Goal: Book appointment/travel/reservation

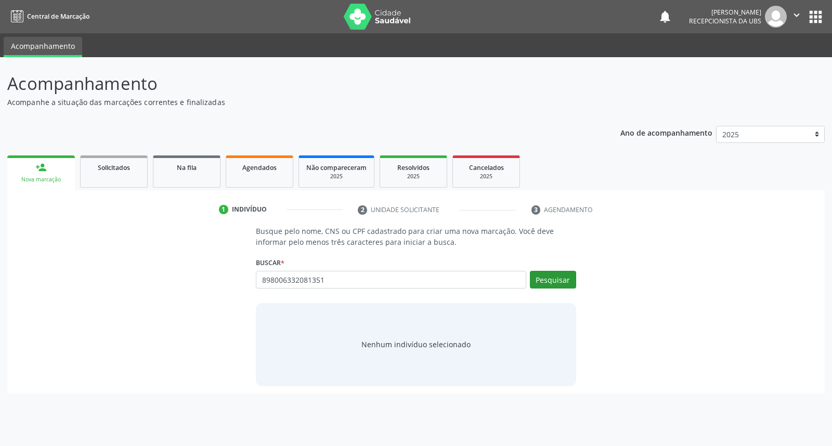
type input "898006332081351"
click at [569, 284] on button "Pesquisar" at bounding box center [553, 280] width 46 height 18
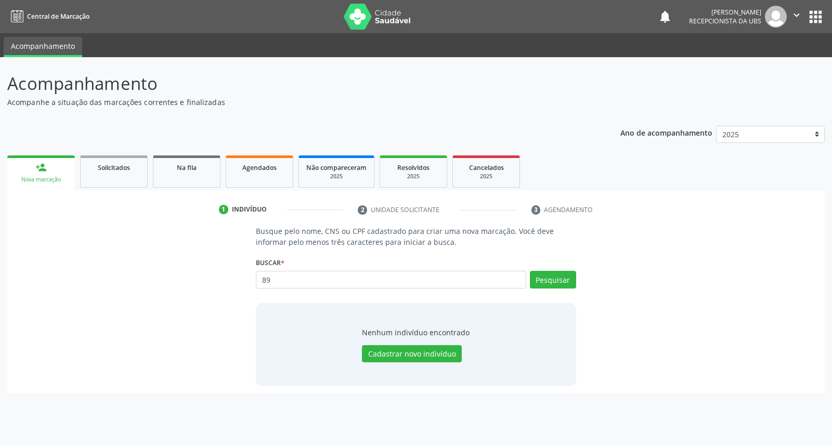
type input "8"
type input "[PERSON_NAME]"
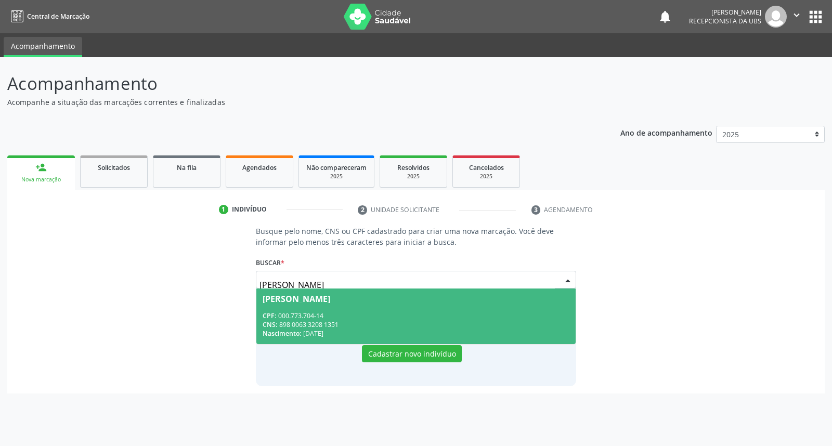
click at [464, 310] on span "[PERSON_NAME] CPF: 000.773.704-14 CNS: 898 0063 3208 1351 Nascimento: [DATE]" at bounding box center [415, 317] width 319 height 56
click at [464, 310] on div "Nenhum indivíduo encontrado Cadastrar novo indivíduo" at bounding box center [416, 344] width 320 height 83
click at [465, 311] on div "Nenhum indivíduo encontrado Cadastrar novo indivíduo" at bounding box center [416, 344] width 320 height 83
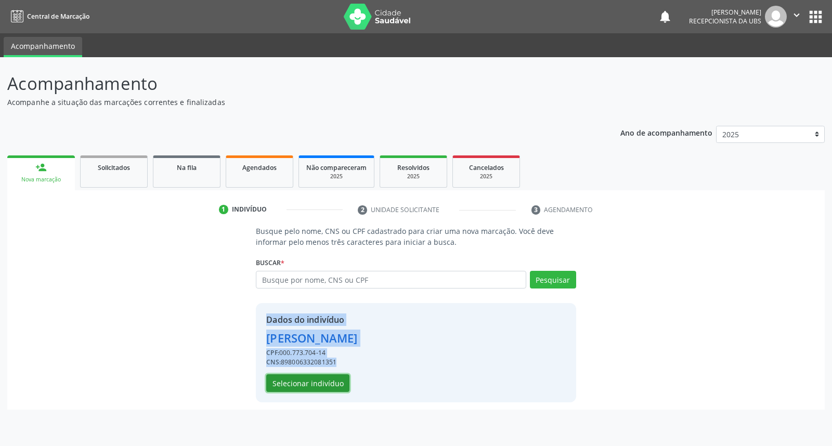
click at [311, 385] on button "Selecionar indivíduo" at bounding box center [307, 383] width 83 height 18
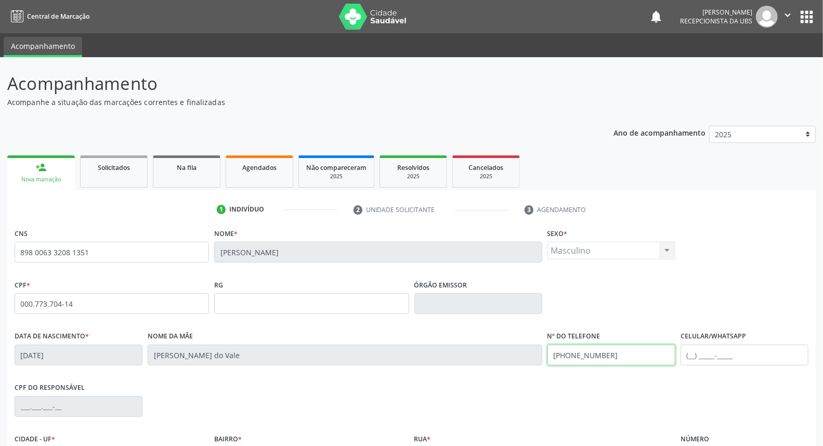
drag, startPoint x: 632, startPoint y: 357, endPoint x: 510, endPoint y: 341, distance: 123.2
click at [510, 341] on div "Data de nascimento * [DATE] Nome da mãe [PERSON_NAME] do Vale Nº do Telefone [P…" at bounding box center [411, 354] width 799 height 51
drag, startPoint x: 746, startPoint y: 360, endPoint x: 727, endPoint y: 342, distance: 26.5
click at [739, 353] on input "text" at bounding box center [745, 355] width 128 height 21
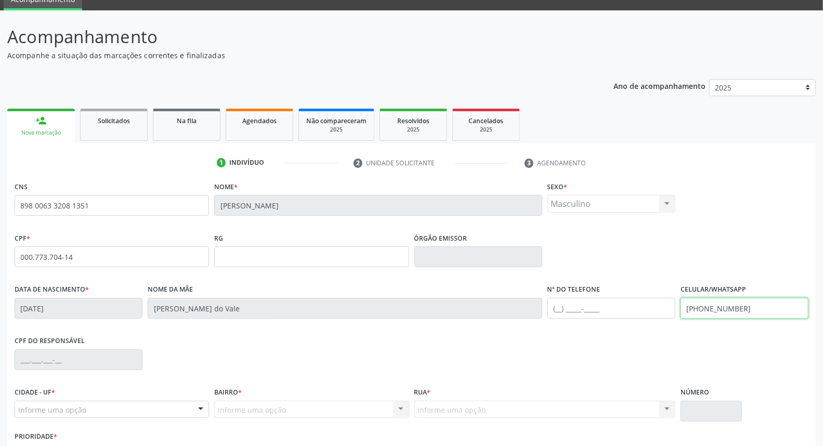
scroll to position [117, 0]
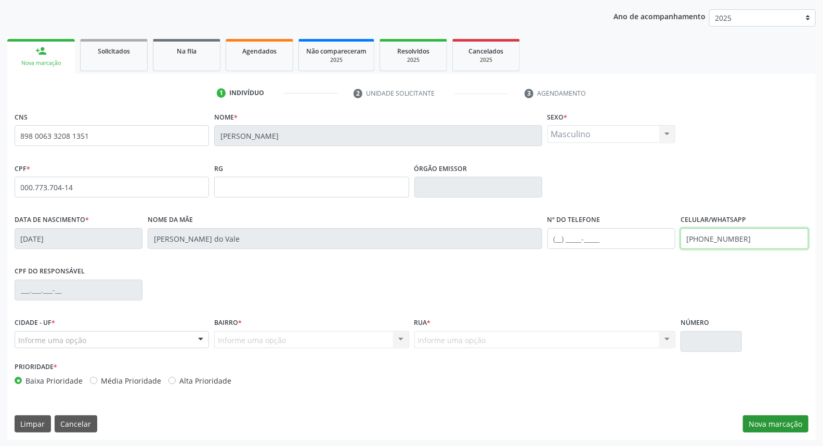
type input "[PHONE_NUMBER]"
click at [792, 419] on button "Nova marcação" at bounding box center [776, 425] width 66 height 18
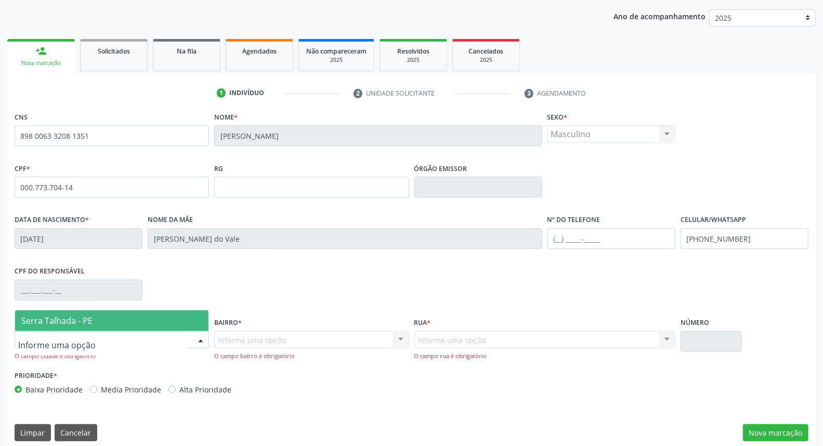
click at [163, 340] on div at bounding box center [112, 340] width 195 height 18
click at [173, 310] on div "Serra Talhada - PE Nenhum resultado encontrado para: " " Nenhuma opção encontra…" at bounding box center [112, 320] width 195 height 21
click at [172, 313] on span "Serra Talhada - PE" at bounding box center [111, 320] width 193 height 21
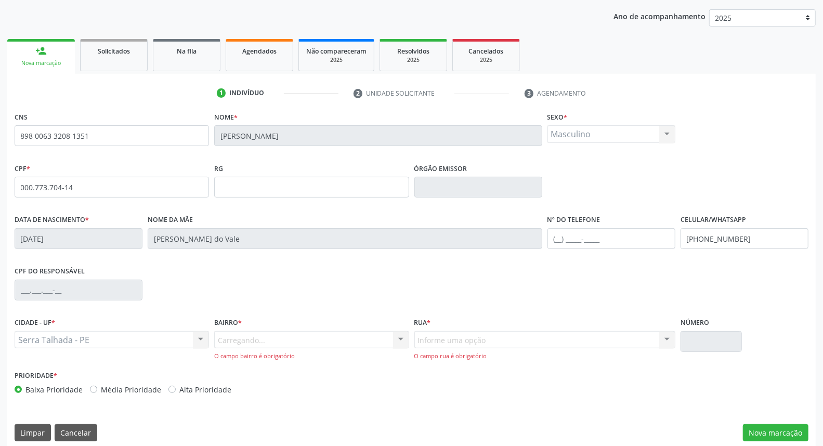
click at [351, 343] on div "Carregando... Nenhum resultado encontrado para: " " Nenhuma opção encontrada. D…" at bounding box center [311, 346] width 195 height 30
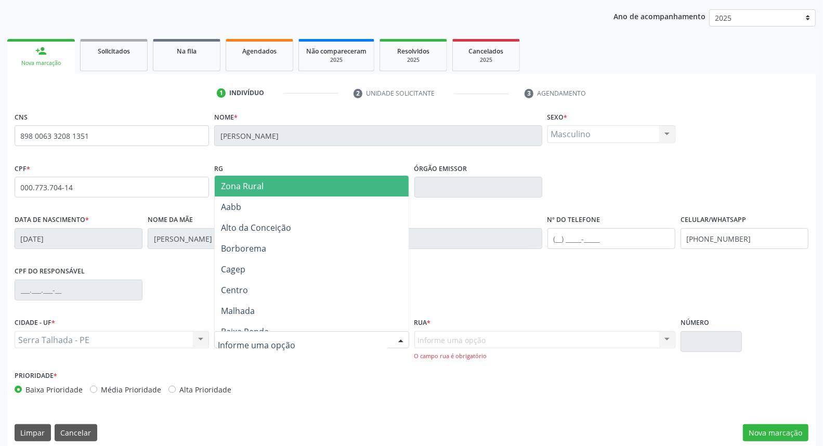
click at [355, 339] on div at bounding box center [311, 340] width 195 height 18
type input "ip"
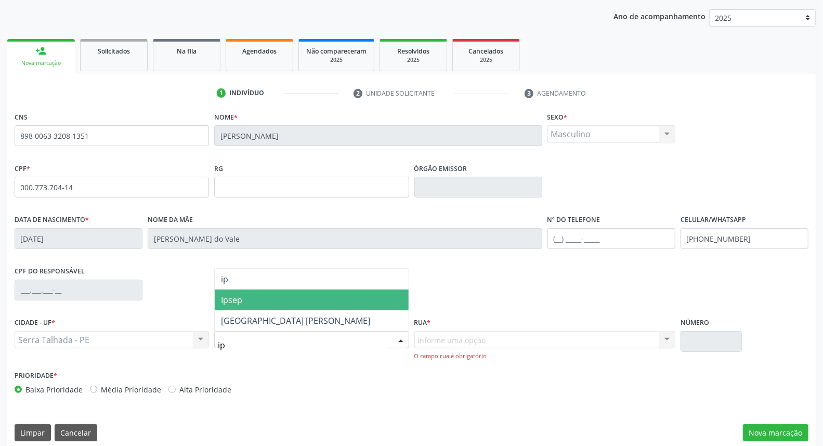
click at [364, 294] on span "Ipsep" at bounding box center [311, 300] width 193 height 21
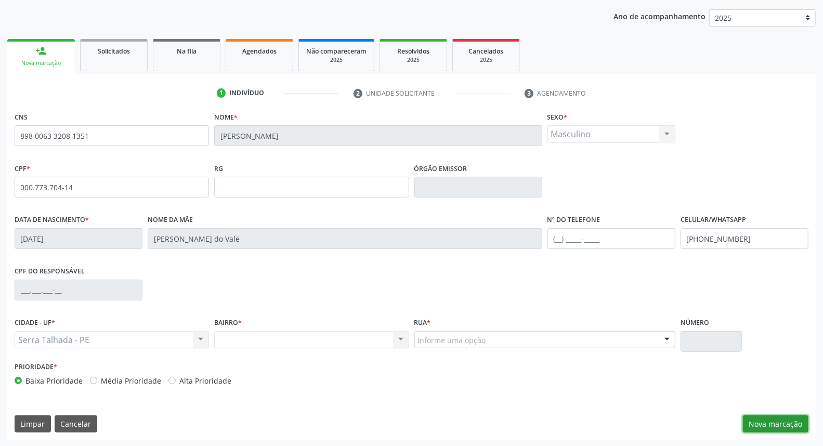
click at [749, 422] on button "Nova marcação" at bounding box center [776, 425] width 66 height 18
click at [749, 422] on div "CNS 898 0063 3208 1351 Nome * [PERSON_NAME] * Masculino Masculino Feminino Nenh…" at bounding box center [411, 274] width 809 height 331
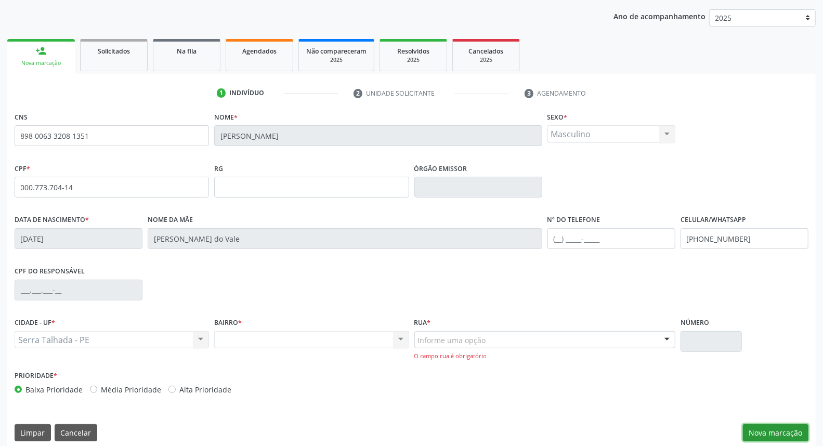
click at [762, 435] on button "Nova marcação" at bounding box center [776, 433] width 66 height 18
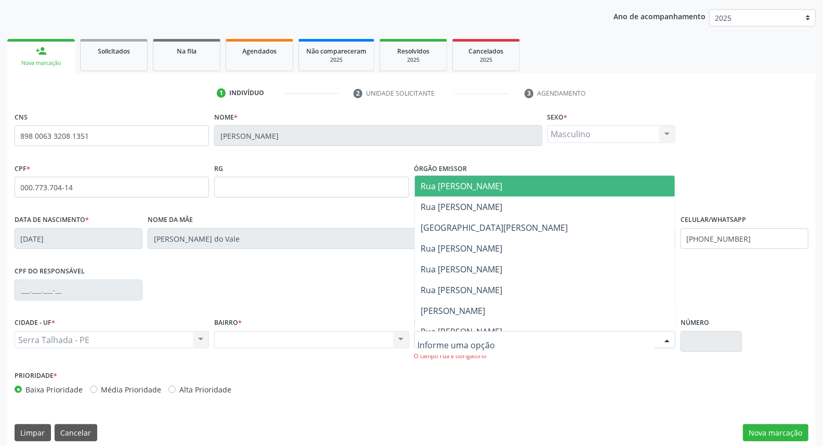
click at [547, 336] on div at bounding box center [545, 340] width 261 height 18
click at [547, 336] on input "text" at bounding box center [536, 345] width 236 height 21
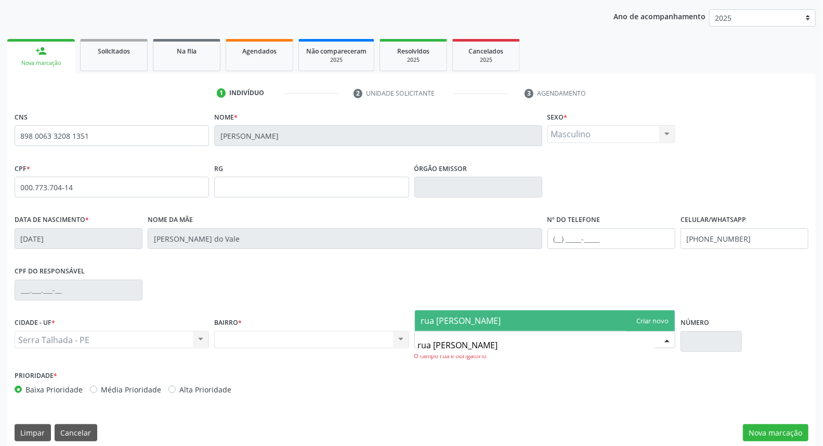
type input "rua [PERSON_NAME]"
click at [557, 324] on span "rua [PERSON_NAME]" at bounding box center [545, 320] width 260 height 21
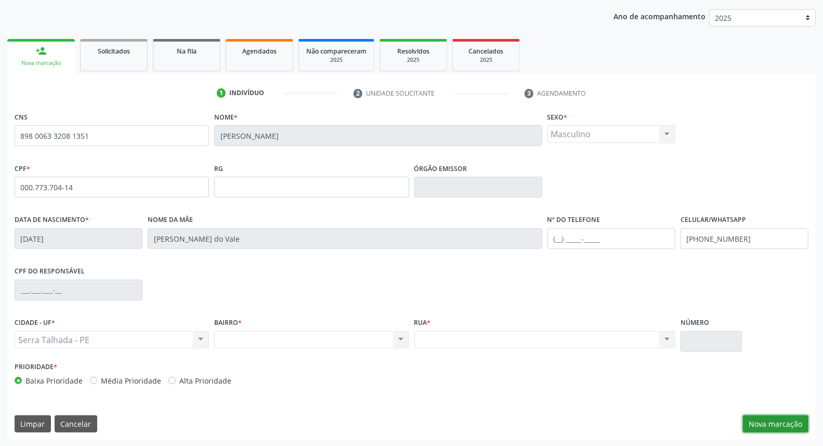
click at [767, 422] on button "Nova marcação" at bounding box center [776, 425] width 66 height 18
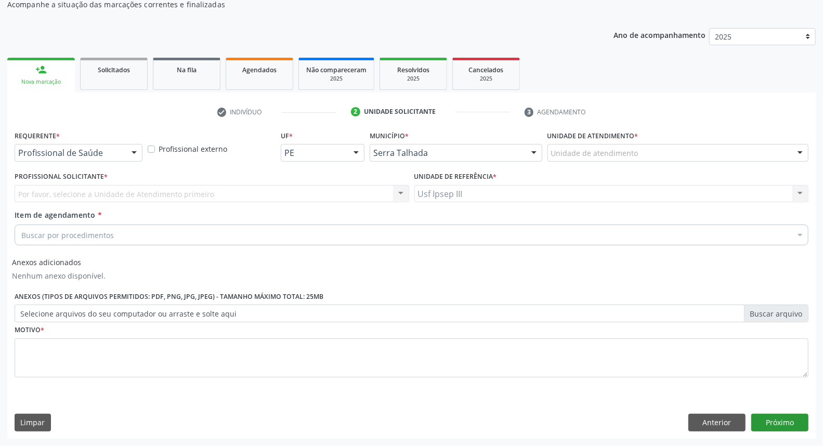
scroll to position [97, 0]
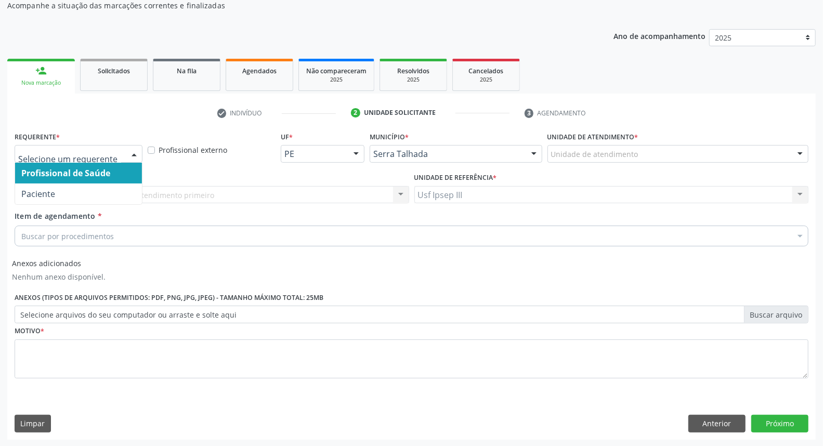
click at [136, 149] on div at bounding box center [134, 155] width 16 height 18
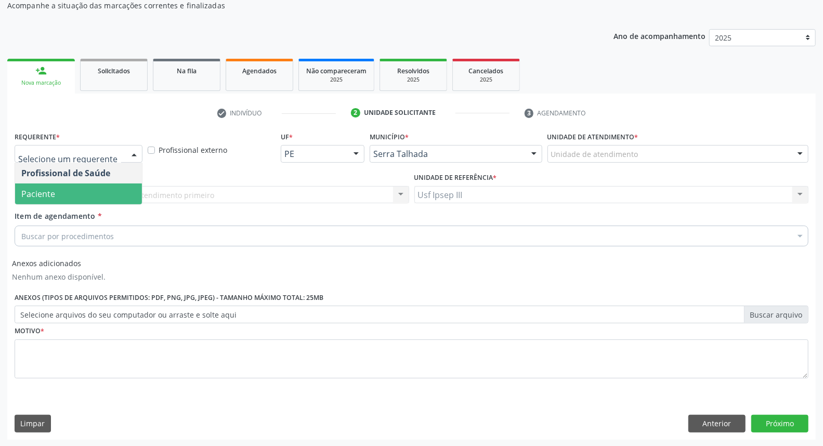
click at [90, 186] on span "Paciente" at bounding box center [78, 194] width 127 height 21
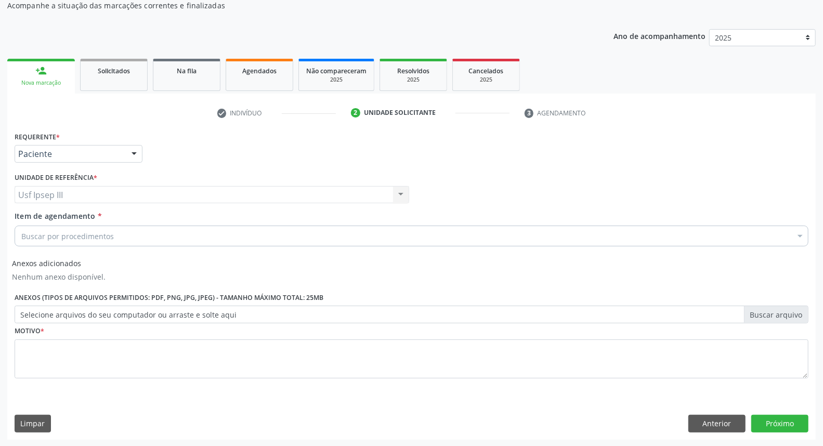
click at [143, 236] on div "Buscar por procedimentos" at bounding box center [412, 236] width 794 height 21
click at [21, 236] on input "Item de agendamento *" at bounding box center [21, 236] width 0 height 21
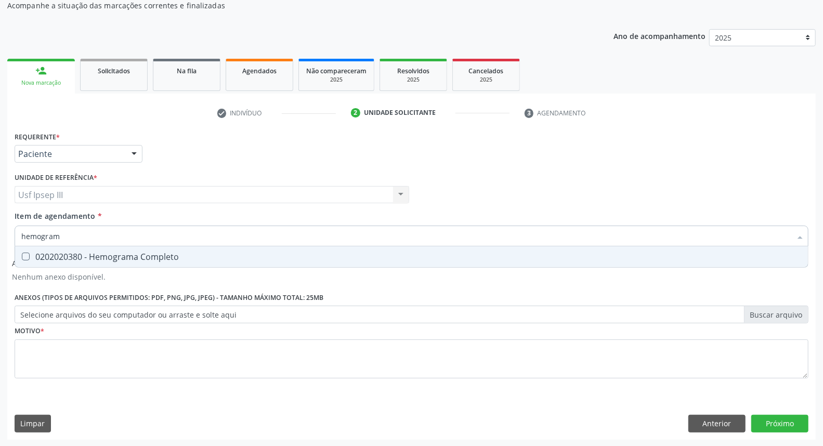
type input "hemograma"
click at [127, 258] on div "0202020380 - Hemograma Completo" at bounding box center [411, 257] width 781 height 8
checkbox Completo "true"
type input "h"
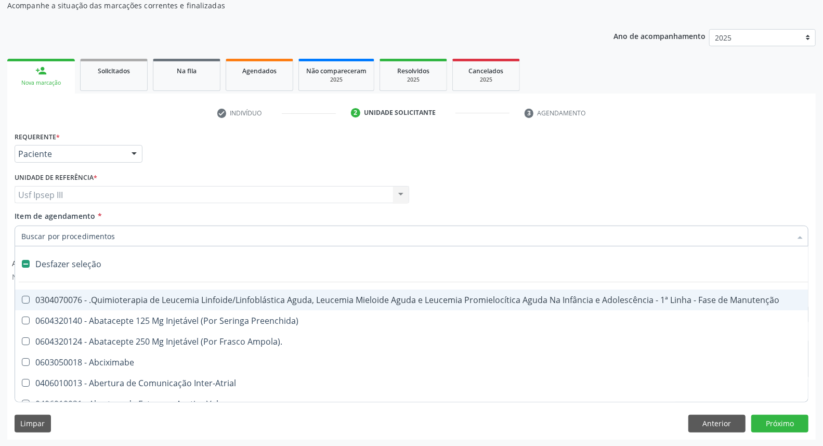
checkbox Manutenção "false"
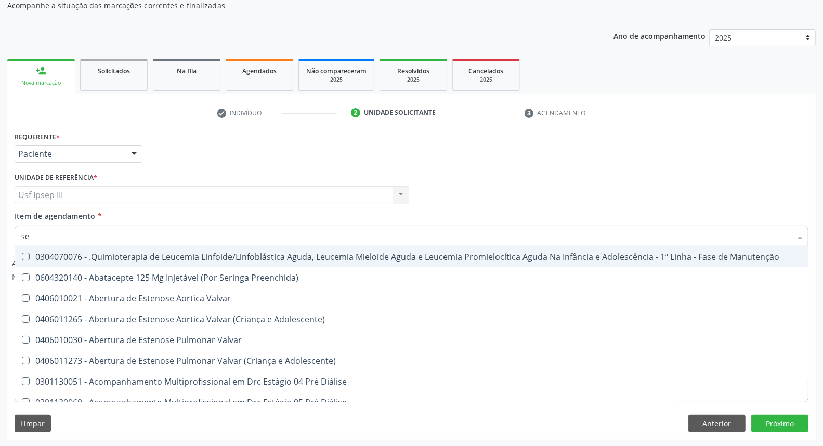
type input "sed"
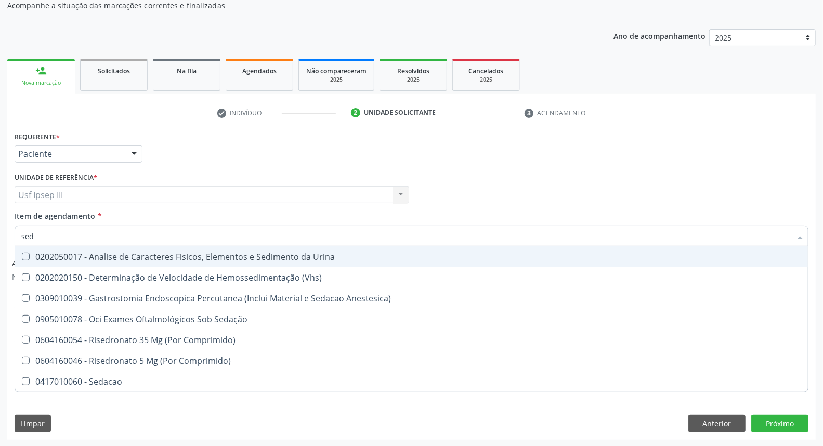
click at [123, 257] on div "0202050017 - Analise de Caracteres Fisicos, Elementos e Sedimento da Urina" at bounding box center [411, 257] width 781 height 8
checkbox Urina "true"
type input "se"
checkbox Urina "false"
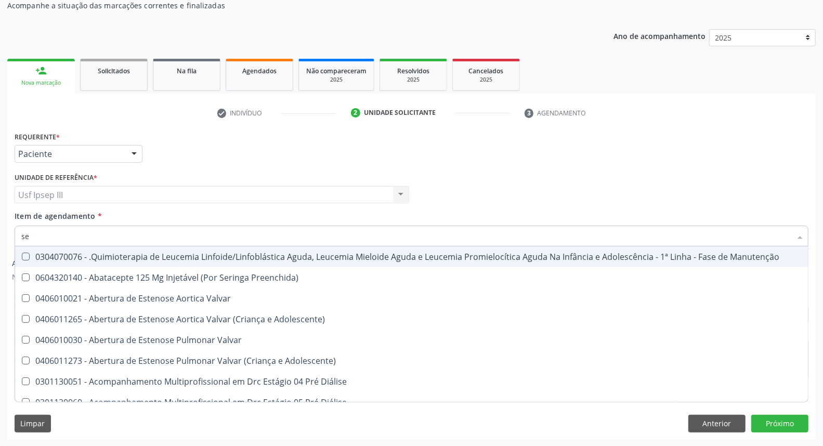
type input "s"
checkbox Urina "false"
checkbox Toxoplasmose\ "false"
checkbox Doses\) "true"
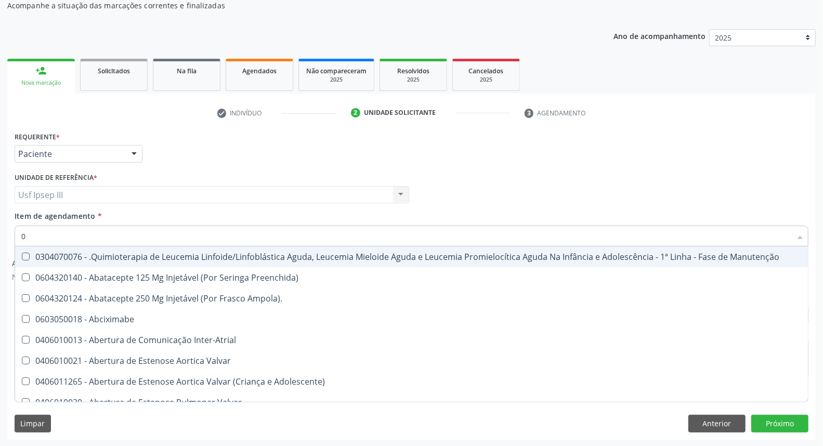
type input "02"
checkbox Coração "true"
checkbox Urina "false"
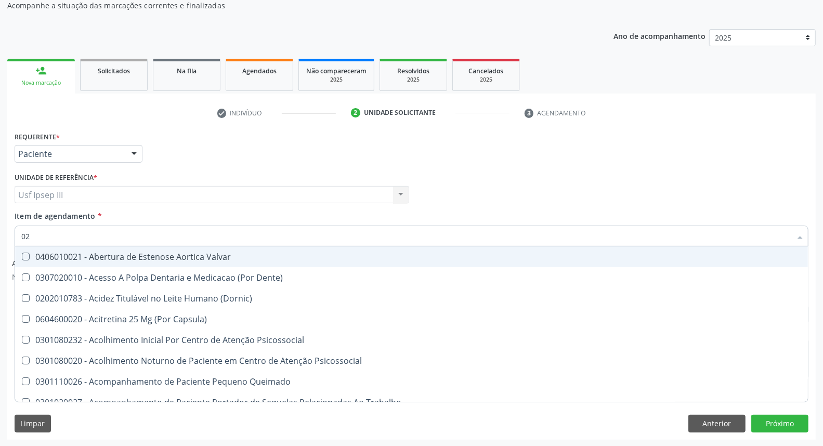
type input "020"
checkbox Terapeutica "true"
checkbox Urina "false"
checkbox \(T3\) "true"
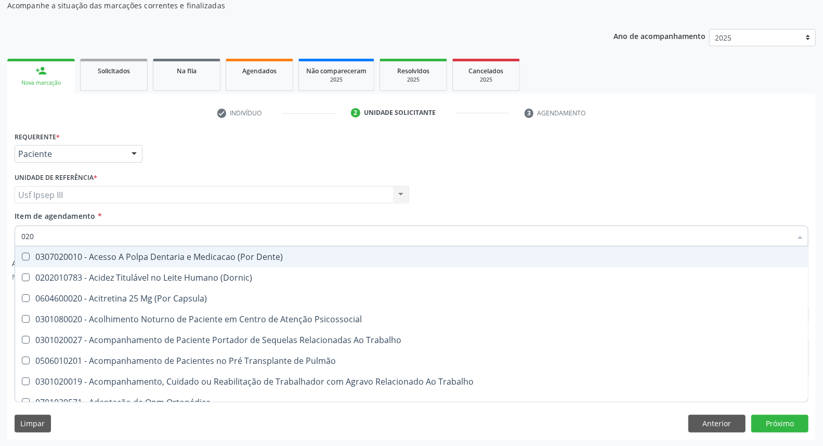
type input "0202"
checkbox Capsula\) "true"
checkbox Urina "false"
checkbox Biologica "true"
type input "02020"
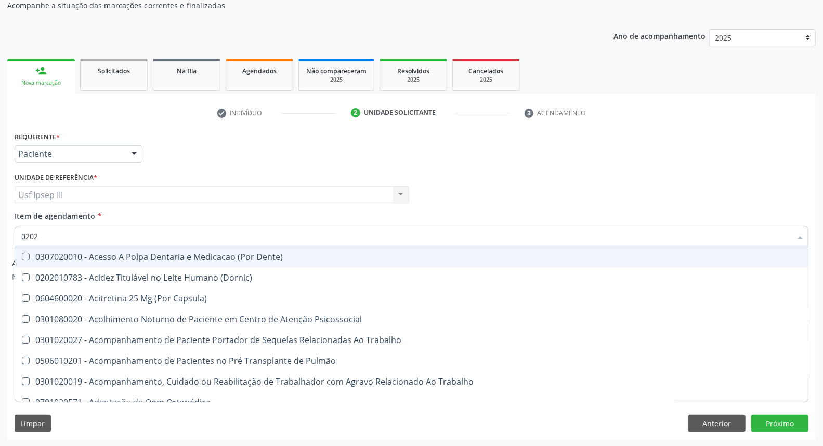
checkbox \(Cantoplastia\) "true"
checkbox Biologica "false"
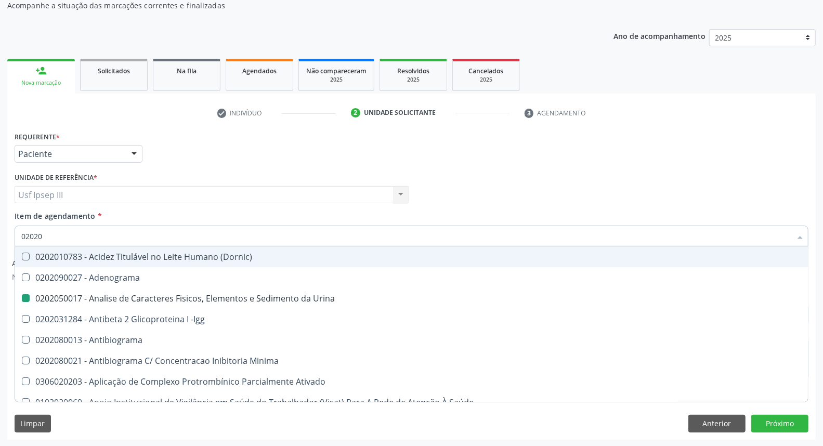
type input "020204"
checkbox Urina "false"
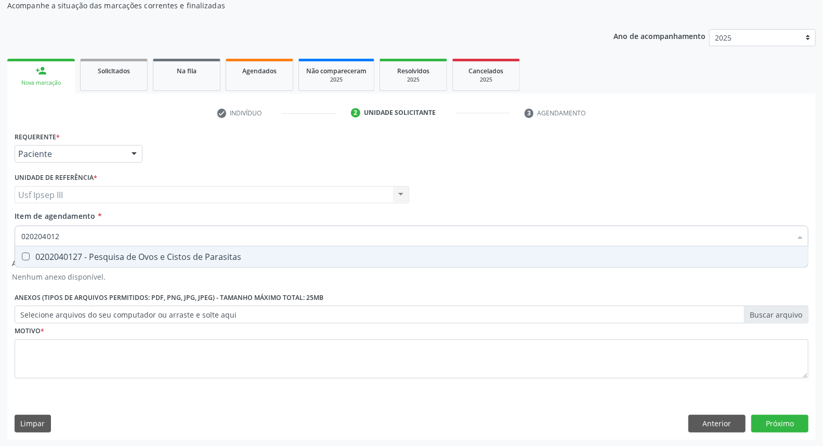
type input "0202040127"
click at [123, 257] on div "0202040127 - Pesquisa de Ovos e Cistos de Parasitas" at bounding box center [411, 257] width 781 height 8
checkbox Parasitas "true"
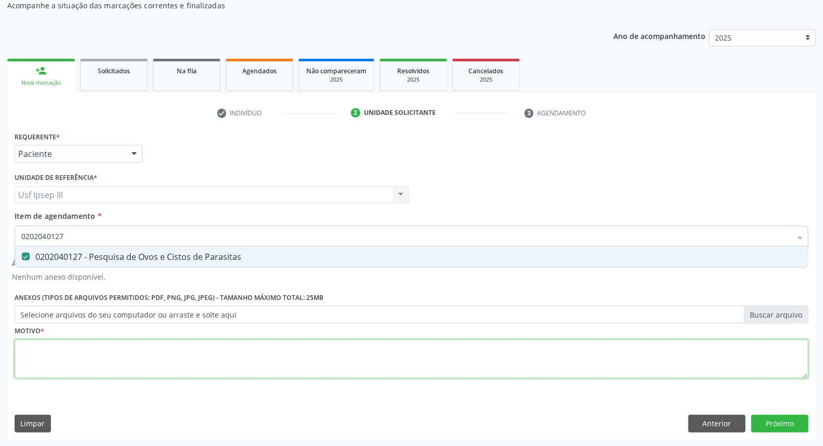
click at [98, 352] on div "Requerente * Paciente Profissional de Saúde Paciente Nenhum resultado encontrad…" at bounding box center [412, 261] width 794 height 264
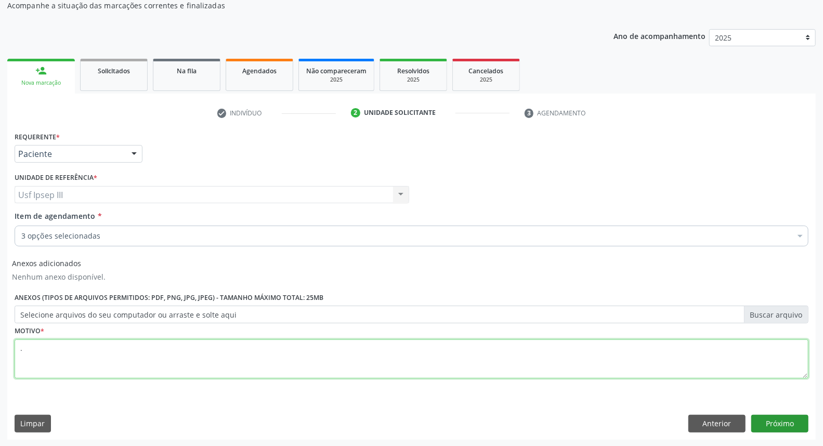
type textarea "."
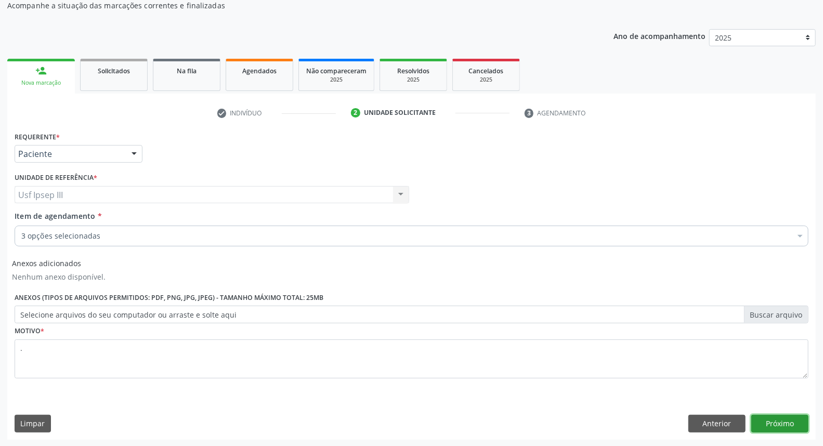
click at [775, 419] on button "Próximo" at bounding box center [780, 424] width 57 height 18
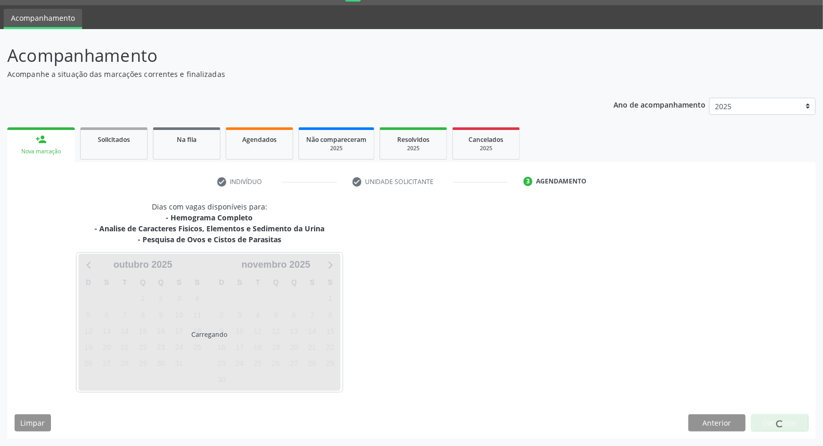
scroll to position [28, 0]
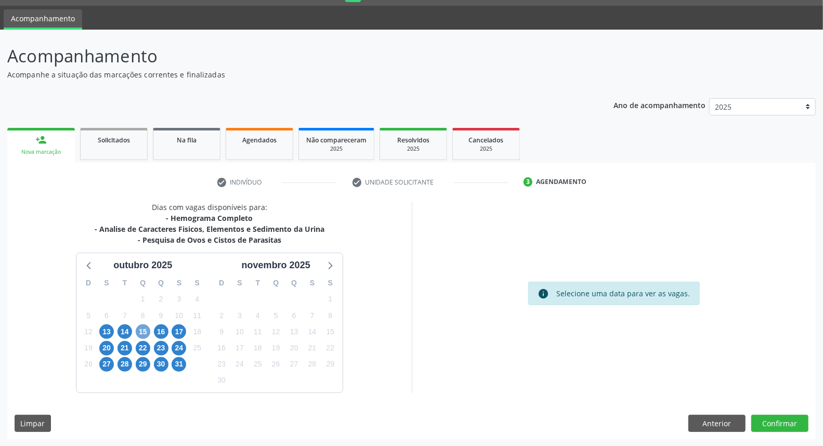
click at [143, 327] on span "15" at bounding box center [143, 332] width 15 height 15
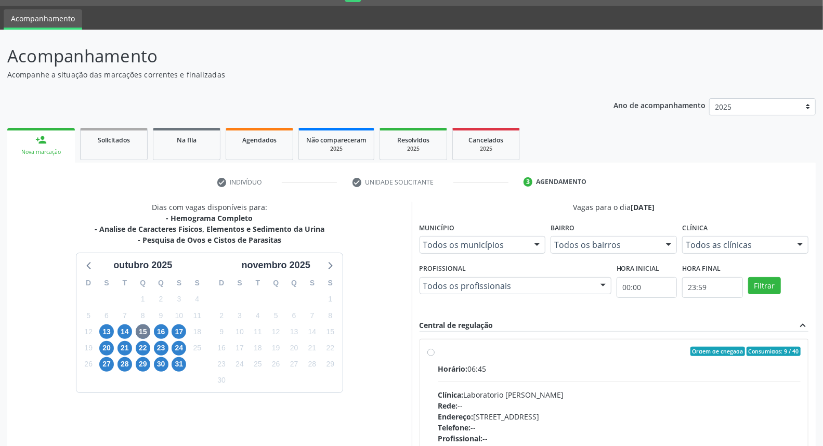
click at [733, 403] on div "Rede: --" at bounding box center [619, 405] width 363 height 11
click at [435, 356] on input "Ordem de chegada Consumidos: 9 / 40 Horário: 06:45 Clínica: Laboratorio [PERSON…" at bounding box center [431, 351] width 7 height 9
click at [733, 403] on div "Rede: --" at bounding box center [619, 405] width 363 height 11
click at [435, 356] on input "Ordem de chegada Consumidos: 9 / 40 Horário: 06:45 Clínica: Laboratorio [PERSON…" at bounding box center [431, 351] width 7 height 9
radio input "true"
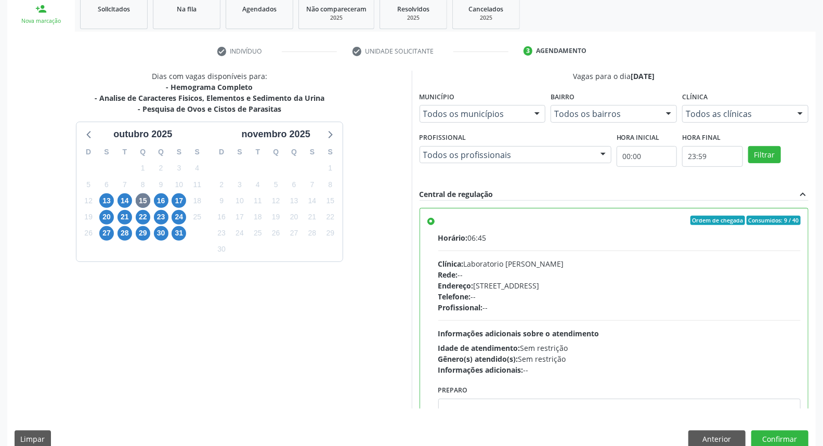
scroll to position [174, 0]
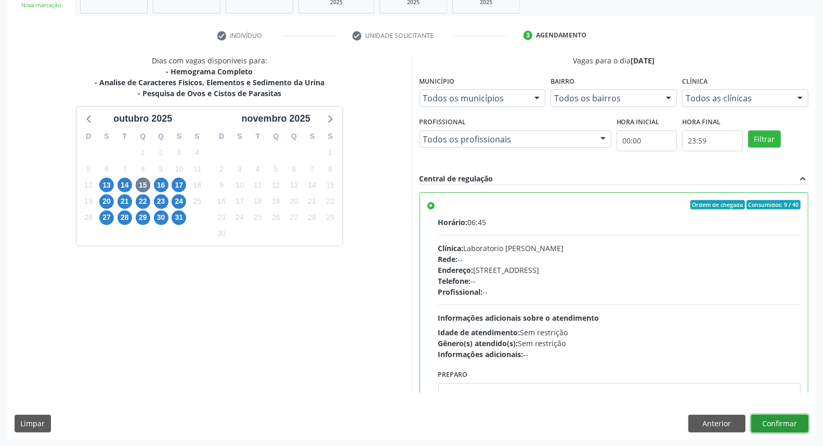
click at [797, 424] on button "Confirmar" at bounding box center [780, 424] width 57 height 18
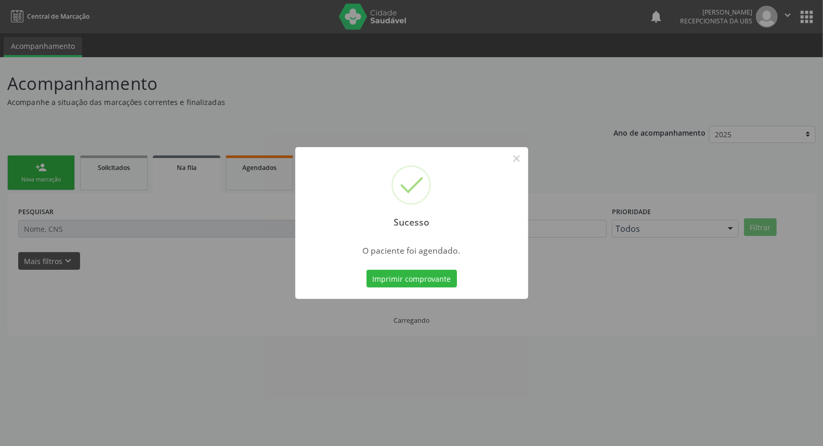
scroll to position [0, 0]
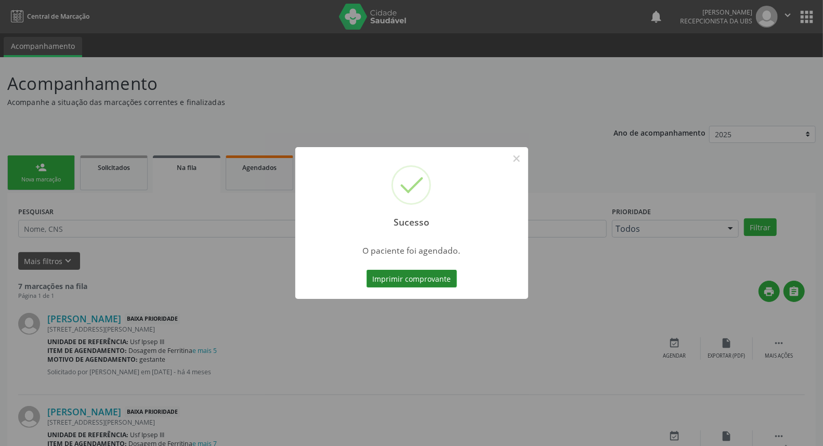
click at [443, 276] on button "Imprimir comprovante" at bounding box center [412, 279] width 90 height 18
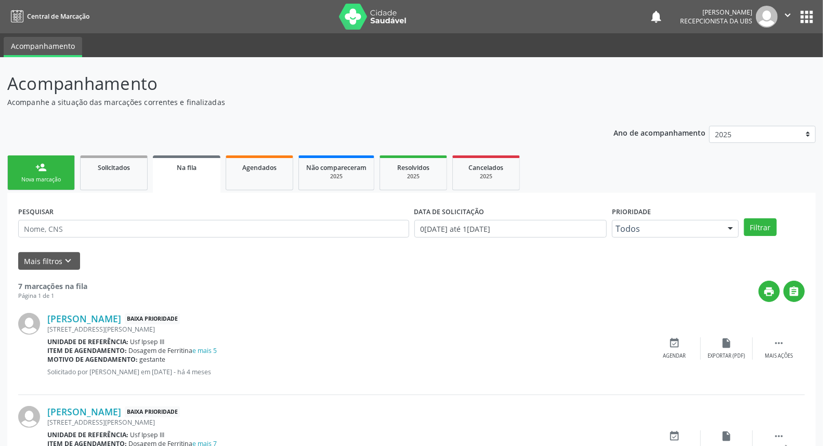
click at [45, 162] on div "person_add" at bounding box center [40, 167] width 11 height 11
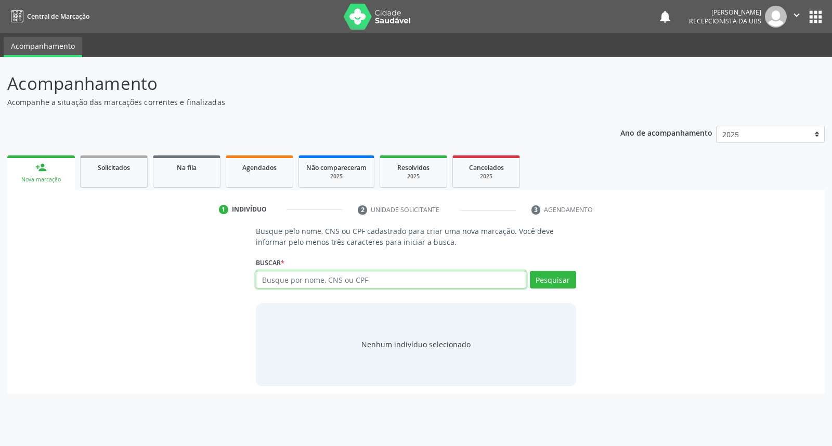
click at [318, 276] on input "text" at bounding box center [391, 280] width 270 height 18
type input "[PERSON_NAME][DEMOGRAPHIC_DATA]"
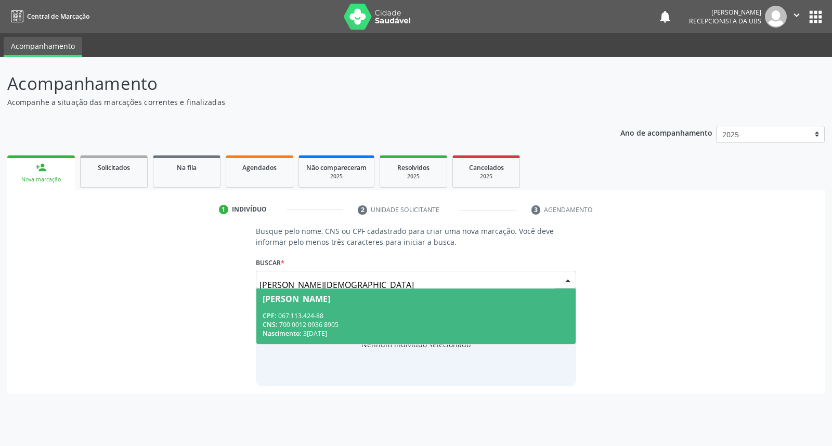
click at [330, 312] on div "CPF: 067.113.424-88" at bounding box center [416, 316] width 306 height 9
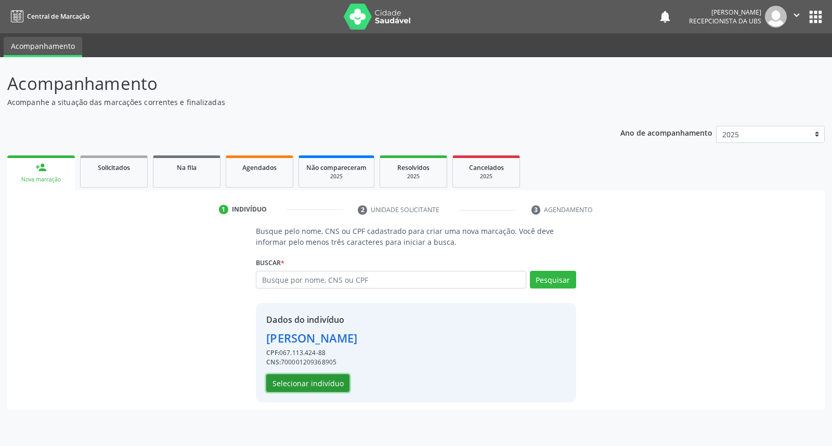
click at [318, 386] on button "Selecionar indivíduo" at bounding box center [307, 383] width 83 height 18
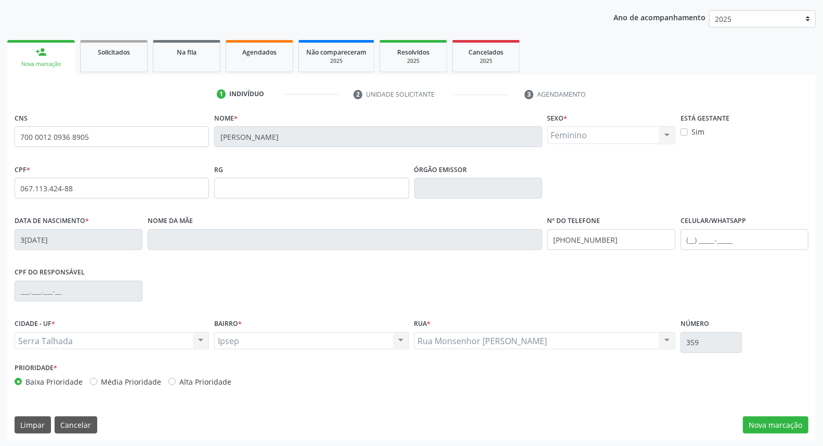
scroll to position [117, 0]
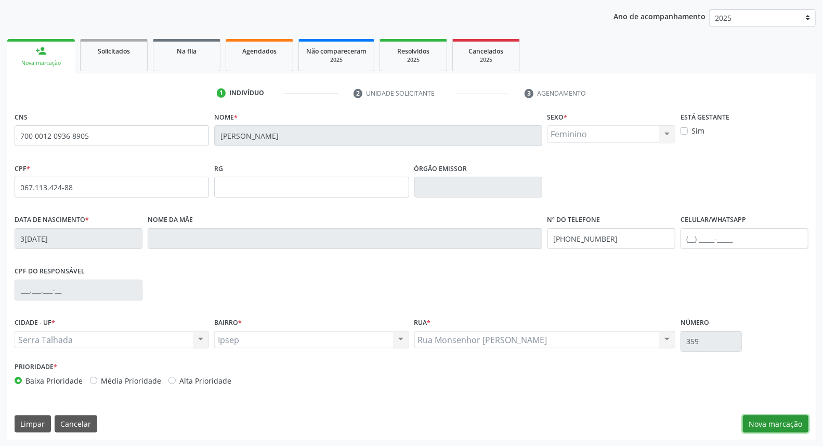
click at [761, 420] on button "Nova marcação" at bounding box center [776, 425] width 66 height 18
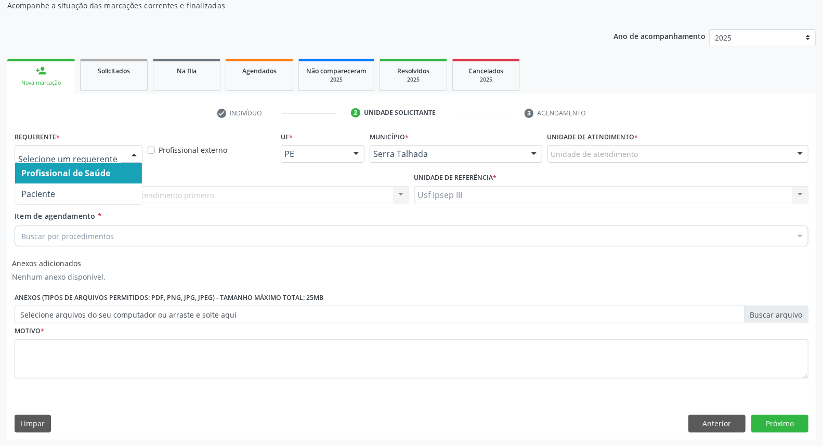
click at [136, 151] on div at bounding box center [134, 155] width 16 height 18
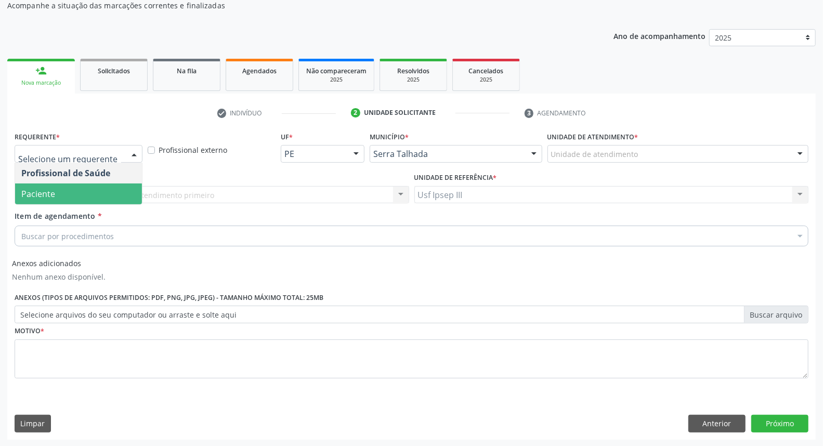
click at [121, 195] on span "Paciente" at bounding box center [78, 194] width 127 height 21
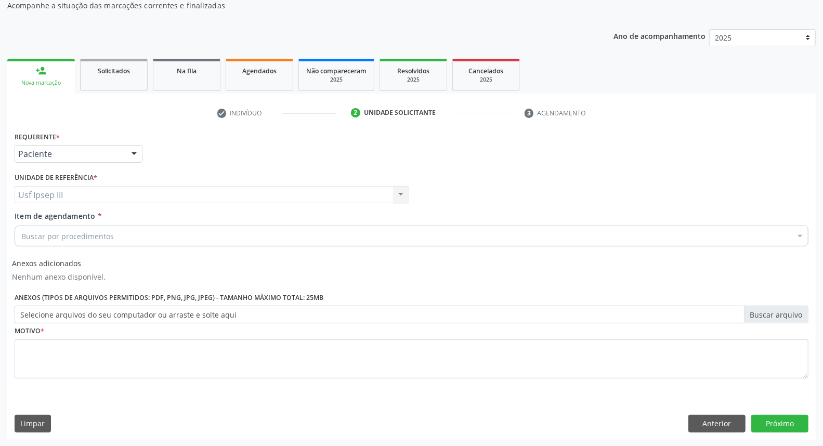
click at [144, 232] on div "Buscar por procedimentos" at bounding box center [412, 236] width 794 height 21
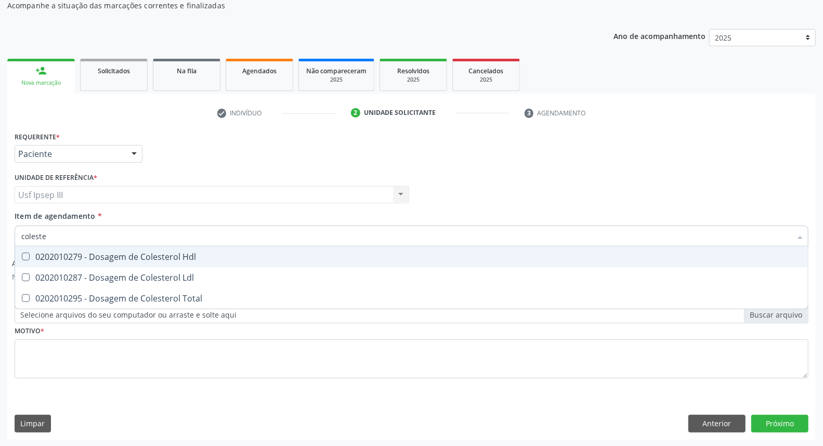
type input "colester"
click at [158, 255] on div "0202010279 - Dosagem de Colesterol Hdl" at bounding box center [411, 257] width 781 height 8
checkbox Hdl "true"
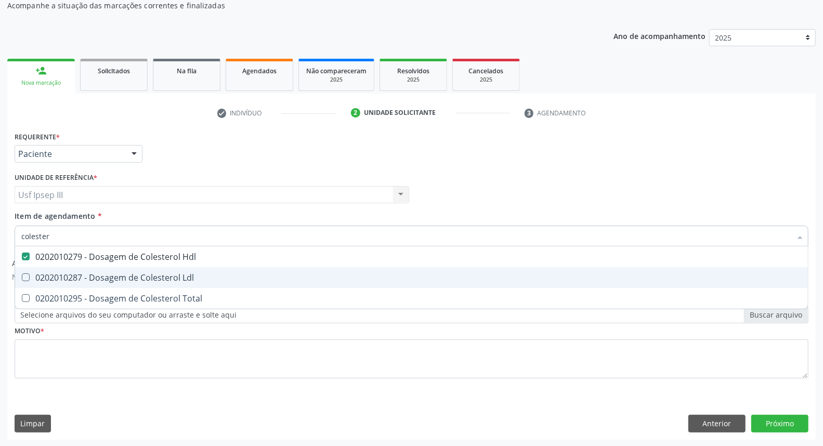
click at [153, 274] on div "0202010287 - Dosagem de Colesterol Ldl" at bounding box center [411, 278] width 781 height 8
checkbox Ldl "true"
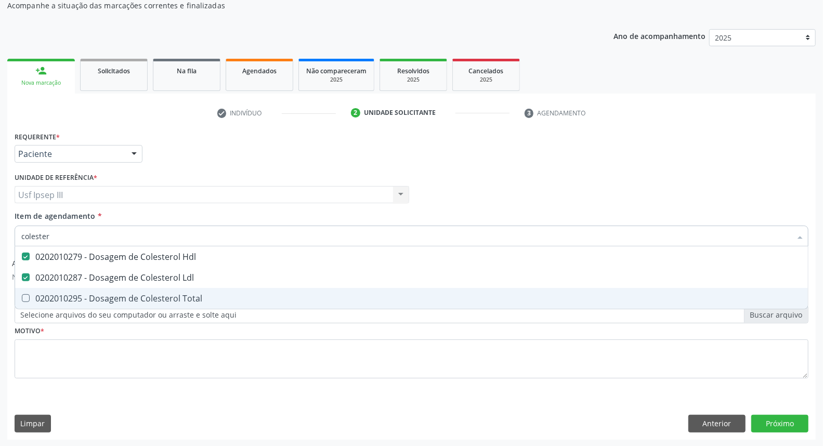
click at [157, 295] on div "0202010295 - Dosagem de Colesterol Total" at bounding box center [411, 298] width 781 height 8
checkbox Total "true"
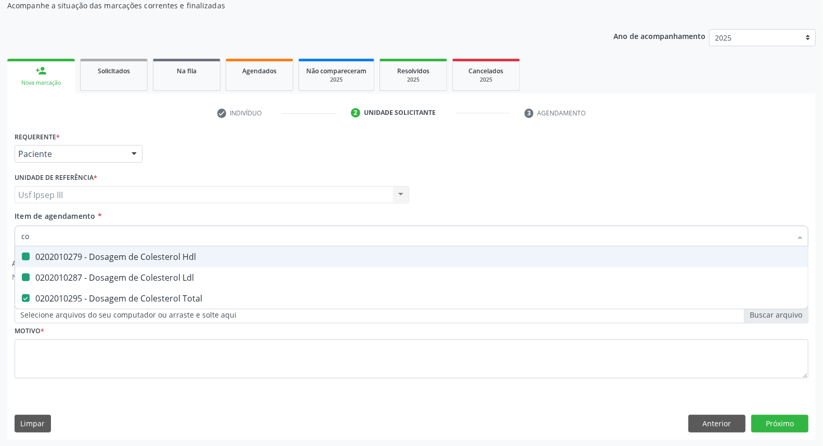
type input "c"
checkbox Hdl "false"
checkbox Ldl "false"
checkbox Total "false"
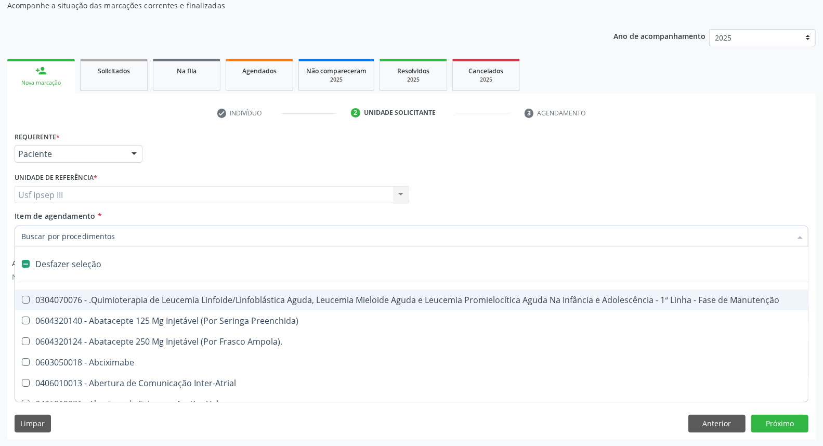
type input "g"
checkbox Doses\) "true"
checkbox Inalante\) "true"
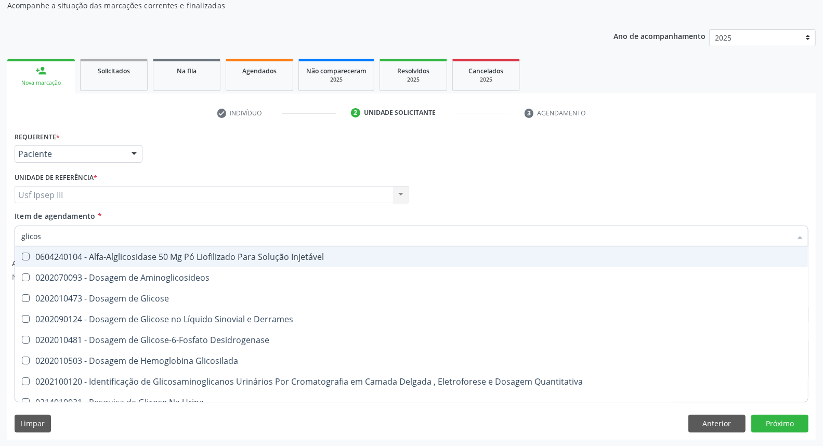
type input "glicose"
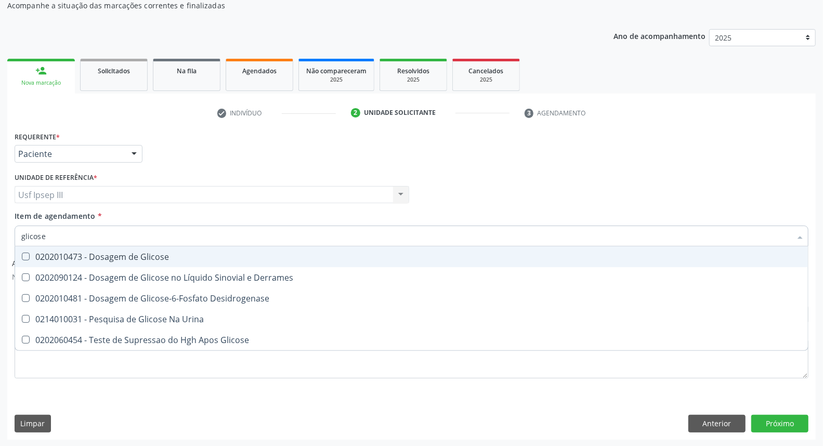
click at [164, 257] on div "0202010473 - Dosagem de Glicose" at bounding box center [411, 257] width 781 height 8
checkbox Glicose "true"
type input "glicos"
checkbox Glicose "false"
checkbox Desidrogenase "true"
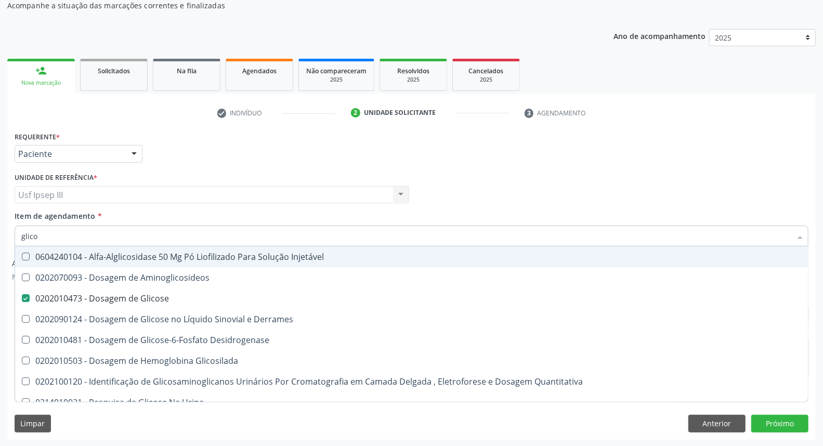
type input "glic"
checkbox Glicose "false"
checkbox Glicosilada "false"
type input "g"
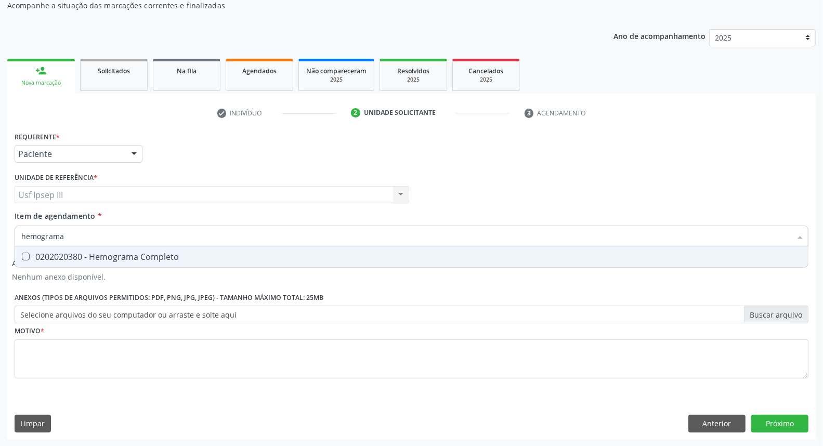
type input "hemograma"
click at [165, 257] on div "0202020380 - Hemograma Completo" at bounding box center [411, 257] width 781 height 8
click at [174, 260] on div "0202020380 - Hemograma Completo" at bounding box center [411, 257] width 781 height 8
checkbox Completo "true"
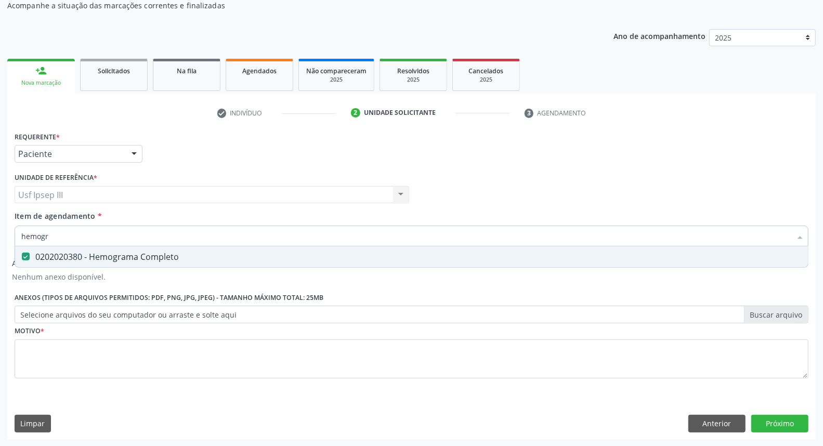
type input "hemog"
checkbox Completo "false"
type input "h"
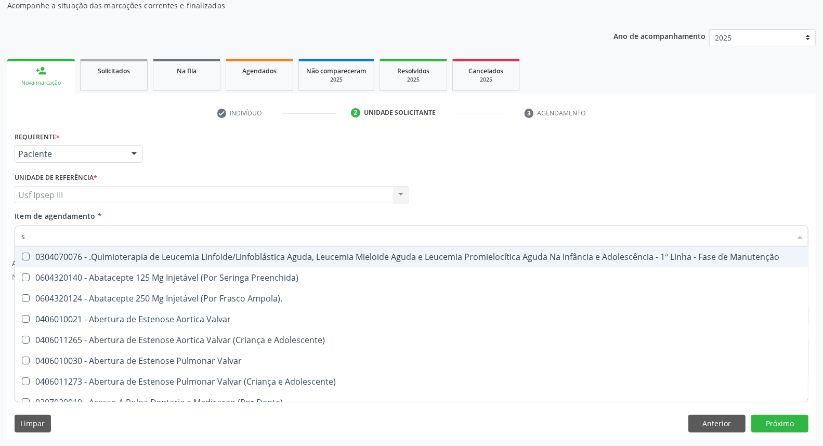
type input "se"
checkbox Multiprofissional\ "true"
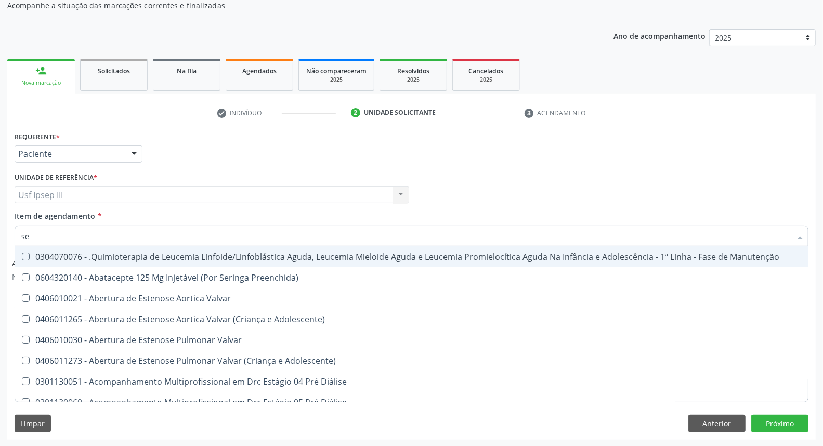
type input "sed"
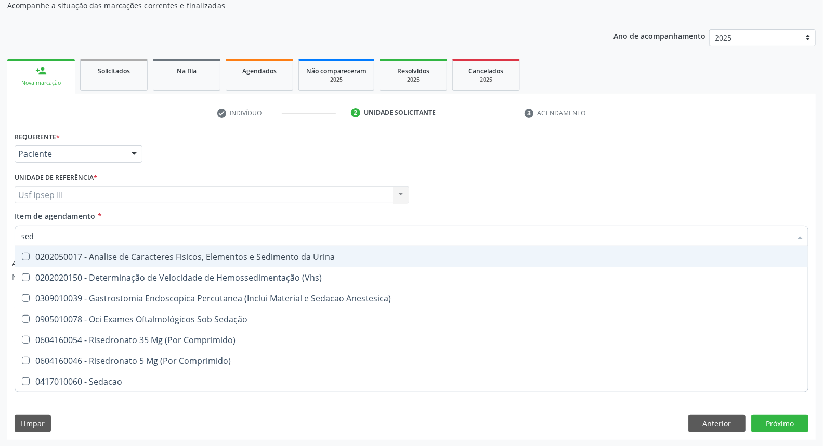
click at [174, 260] on div "0202050017 - Analise de Caracteres Fisicos, Elementos e Sedimento da Urina" at bounding box center [411, 257] width 781 height 8
checkbox Urina "true"
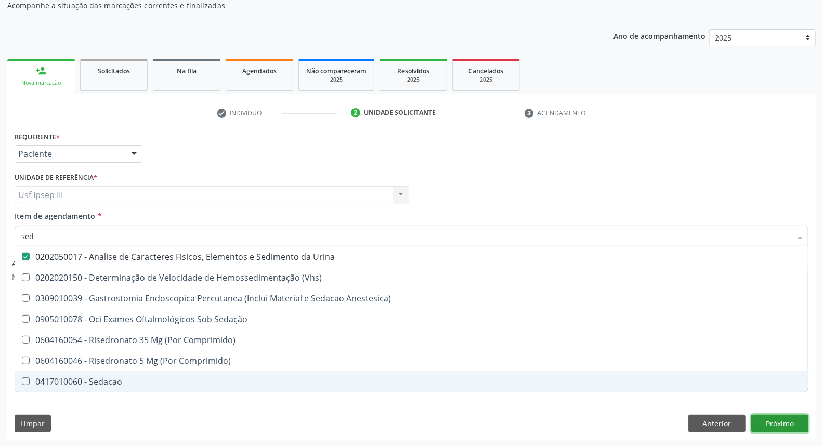
click at [793, 423] on button "Próximo" at bounding box center [780, 424] width 57 height 18
checkbox \(Vhs\) "true"
checkbox Anestesica\) "true"
checkbox Sedação "true"
checkbox Comprimido\) "true"
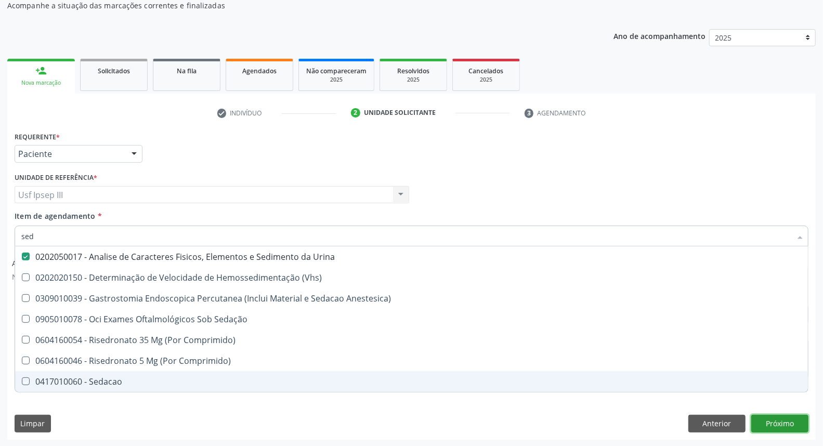
checkbox Comprimido\) "true"
checkbox Sedacao "true"
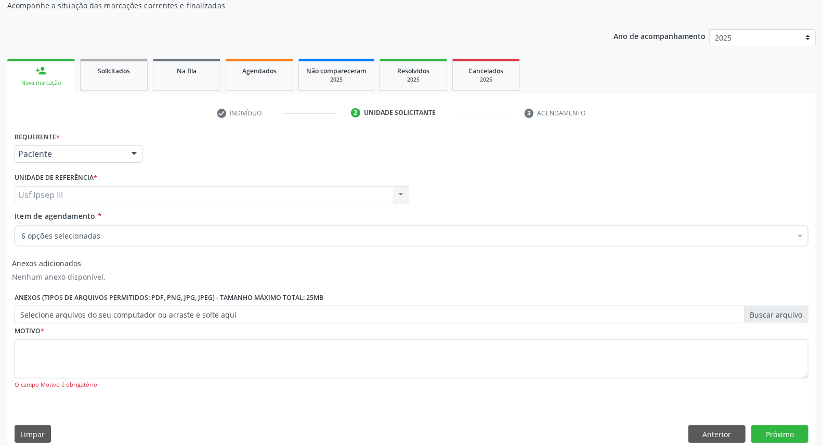
drag, startPoint x: 308, startPoint y: 221, endPoint x: 304, endPoint y: 230, distance: 9.8
click at [306, 225] on div "Item de agendamento * 6 opções selecionadas Desfazer seleção Selecionados 02020…" at bounding box center [412, 227] width 794 height 33
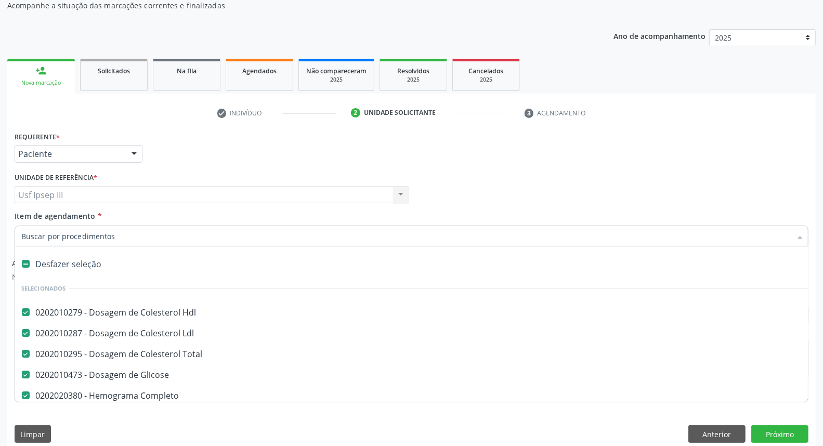
click at [361, 234] on input "Item de agendamento *" at bounding box center [406, 236] width 770 height 21
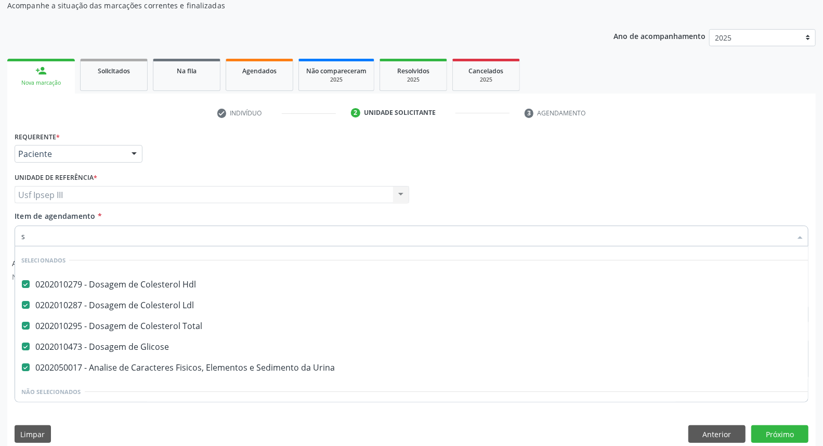
scroll to position [0, 0]
type input "se"
checkbox Glicose "false"
checkbox Urina "false"
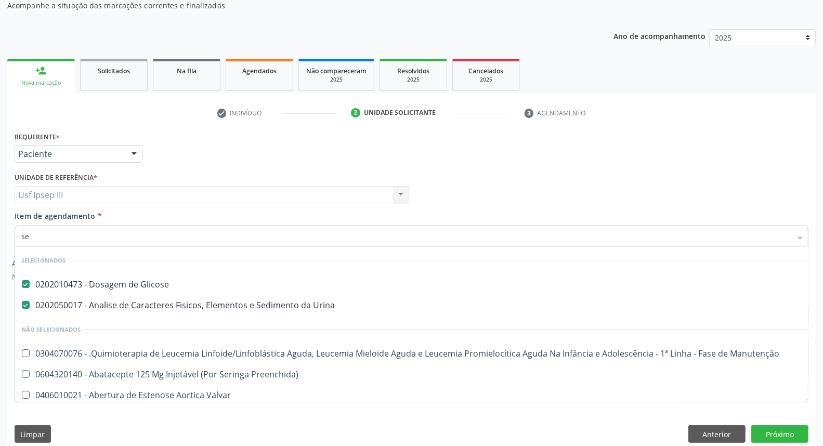
type input "s"
checkbox Manutenção "true"
checkbox Preenchida\) "true"
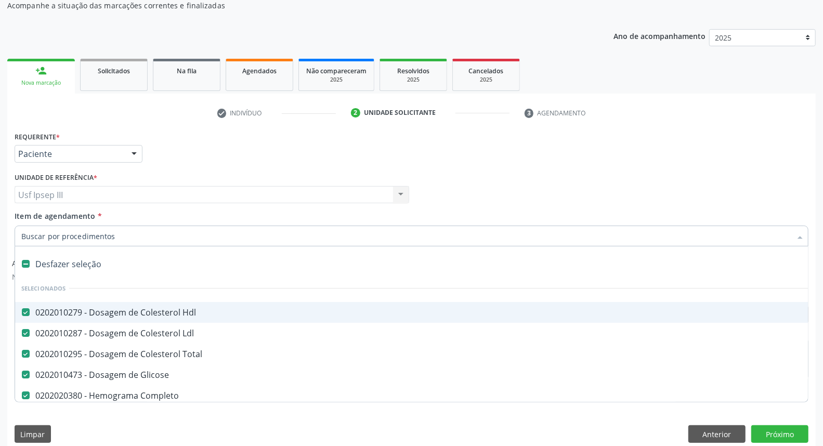
scroll to position [59, 0]
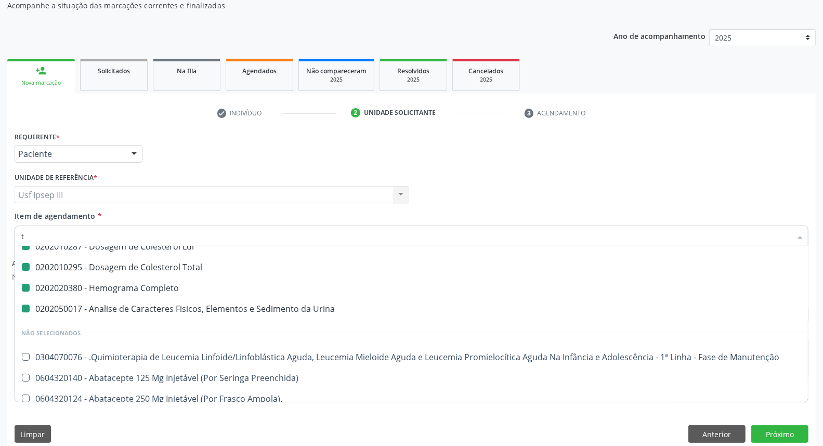
type input "tr"
checkbox Hdl "false"
checkbox Completo "false"
checkbox Urina "false"
checkbox Ldl "false"
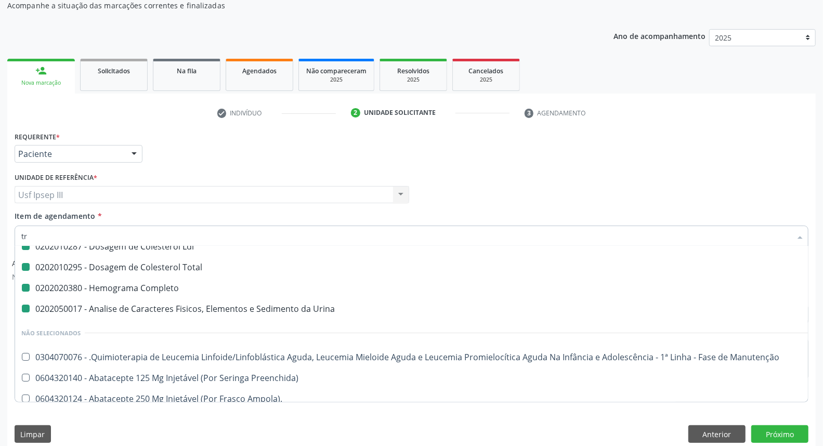
checkbox Total "false"
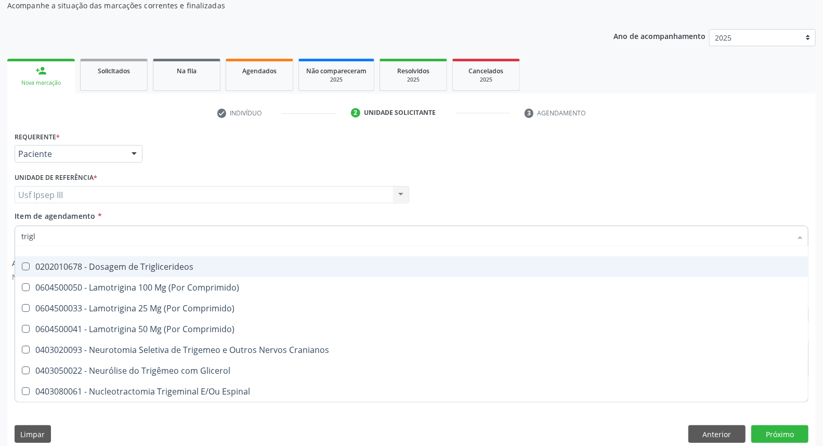
scroll to position [0, 0]
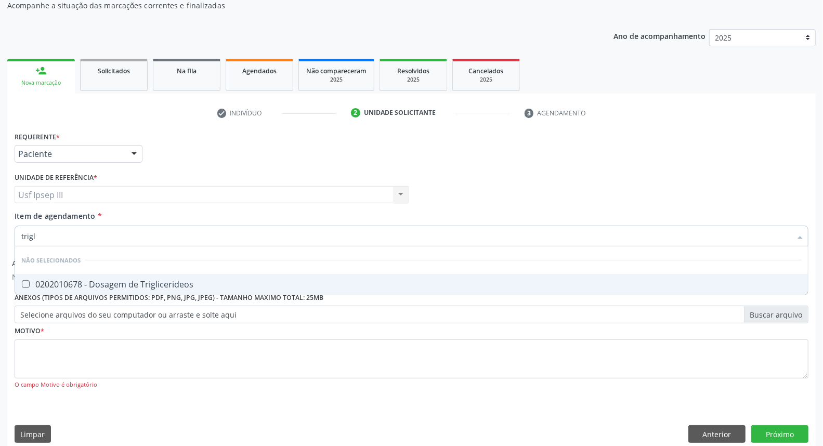
type input "trigli"
click at [367, 286] on div "0202010678 - Dosagem de Triglicerideos" at bounding box center [411, 284] width 781 height 8
checkbox Triglicerideos "true"
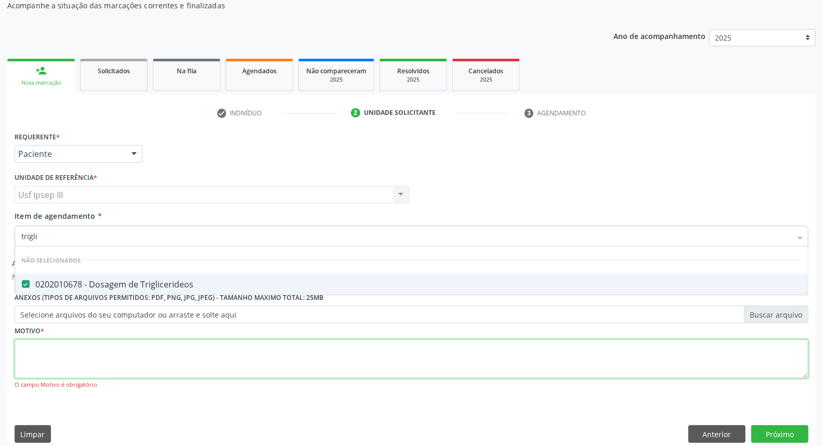
click at [318, 352] on div "Requerente * Paciente Profissional de Saúde Paciente Nenhum resultado encontrad…" at bounding box center [412, 266] width 794 height 275
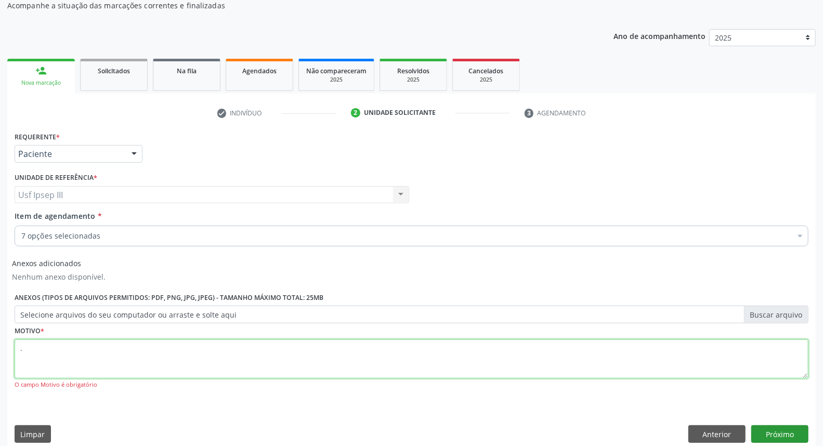
type textarea "."
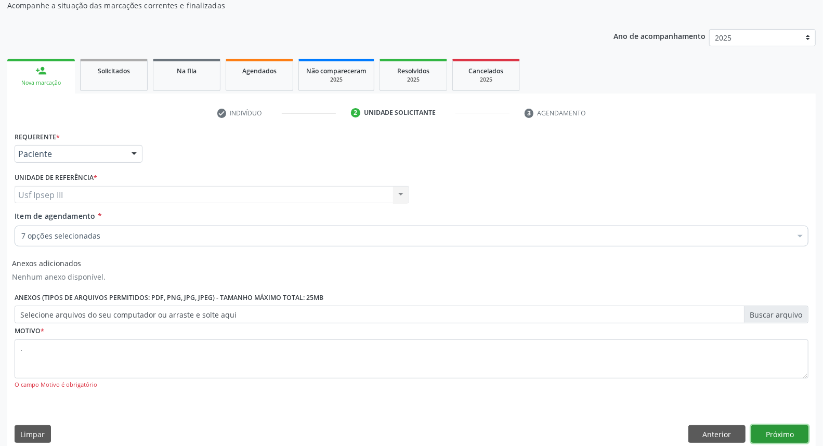
click at [772, 430] on button "Próximo" at bounding box center [780, 434] width 57 height 18
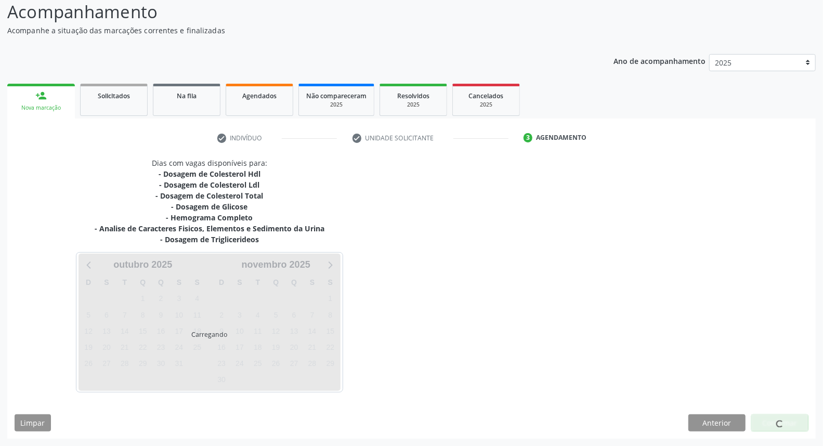
scroll to position [71, 0]
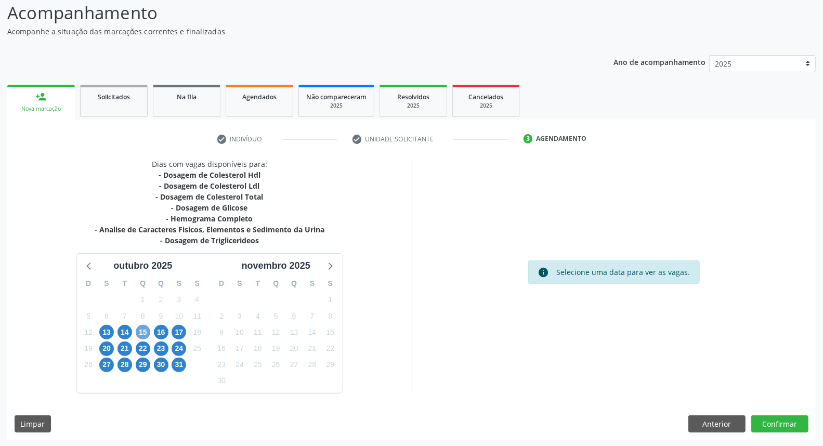
click at [151, 331] on div "15" at bounding box center [143, 333] width 18 height 16
click at [145, 330] on span "15" at bounding box center [143, 332] width 15 height 15
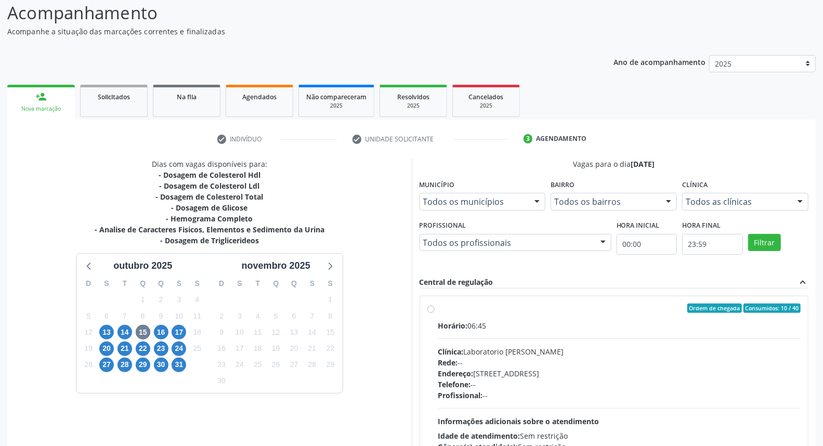
click at [723, 390] on div "Profissional: --" at bounding box center [619, 395] width 363 height 11
click at [435, 313] on input "Ordem de chegada Consumidos: 10 / 40 Horário: 06:45 Clínica: Laboratorio [PERSO…" at bounding box center [431, 308] width 7 height 9
radio input "true"
click at [823, 376] on html "Central de Marcação notifications [PERSON_NAME] Recepcionista da UBS  Configur…" at bounding box center [411, 152] width 823 height 446
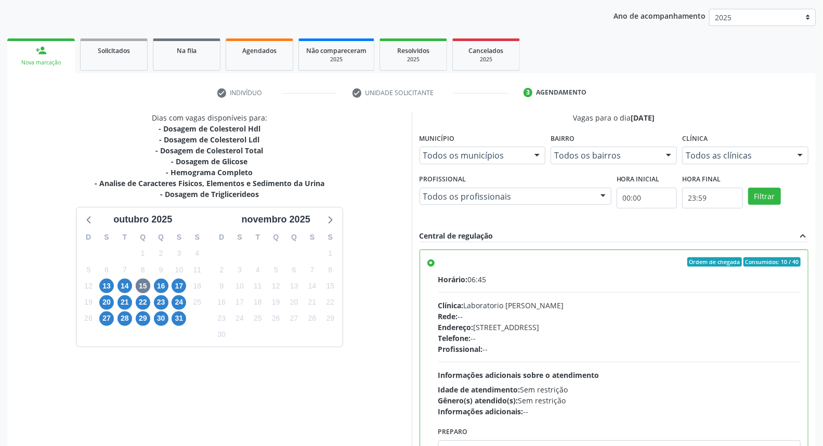
scroll to position [174, 0]
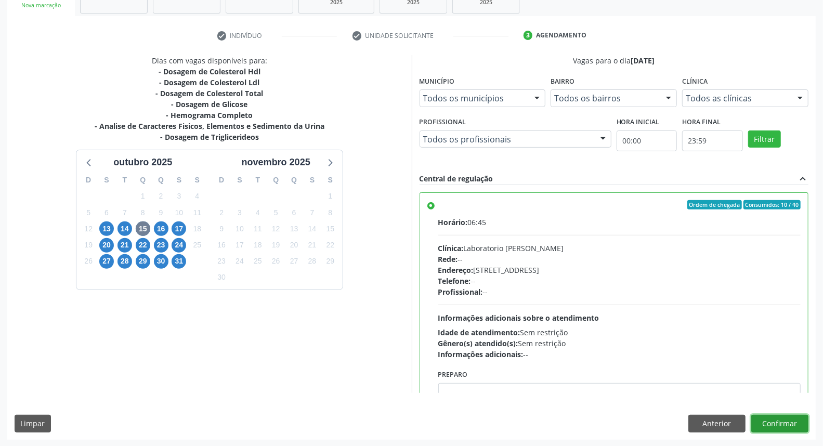
click at [770, 419] on button "Confirmar" at bounding box center [780, 424] width 57 height 18
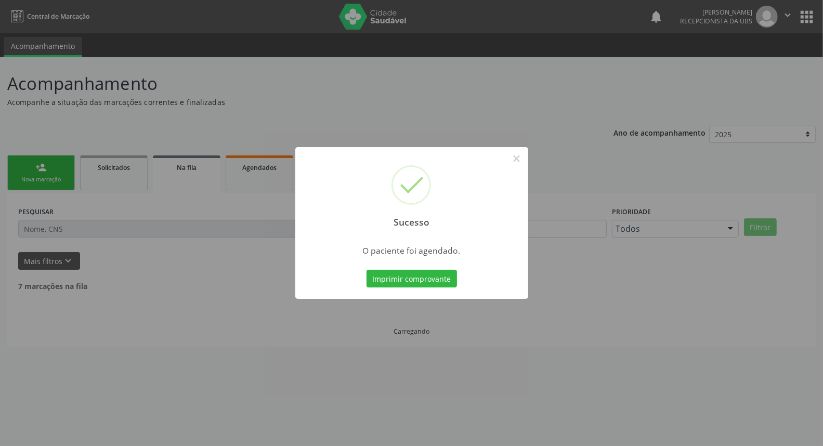
scroll to position [0, 0]
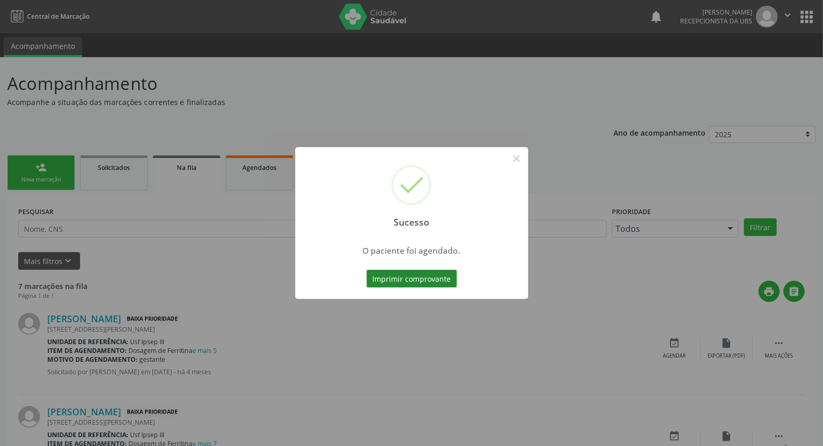
click at [437, 277] on button "Imprimir comprovante" at bounding box center [412, 279] width 90 height 18
